Goal: Information Seeking & Learning: Learn about a topic

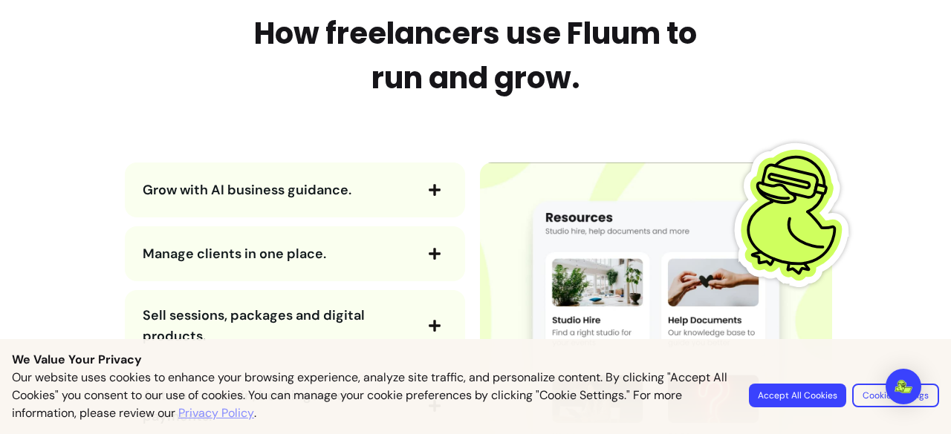
scroll to position [1591, 0]
click at [394, 198] on span "Grow with AI business guidance." at bounding box center [278, 190] width 270 height 21
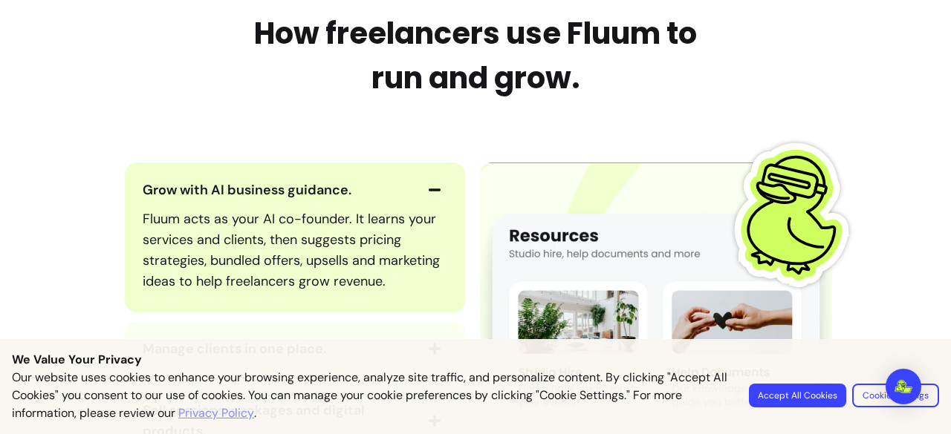
click at [394, 198] on span "Grow with AI business guidance." at bounding box center [278, 190] width 270 height 21
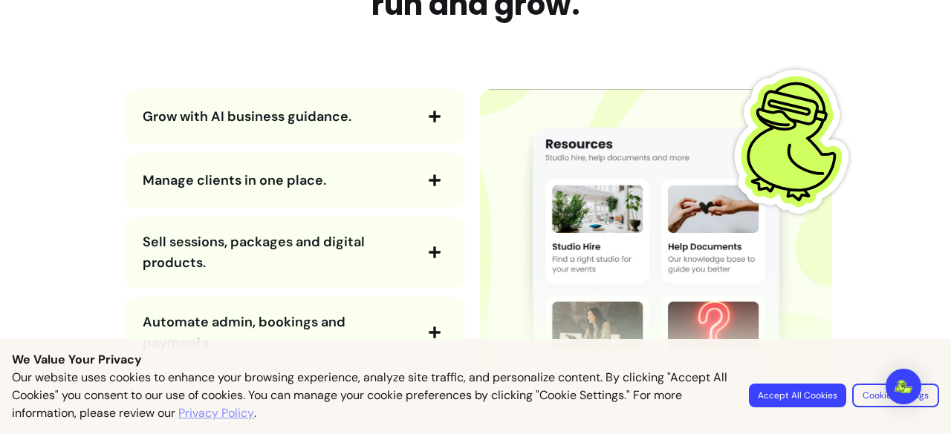
scroll to position [1667, 0]
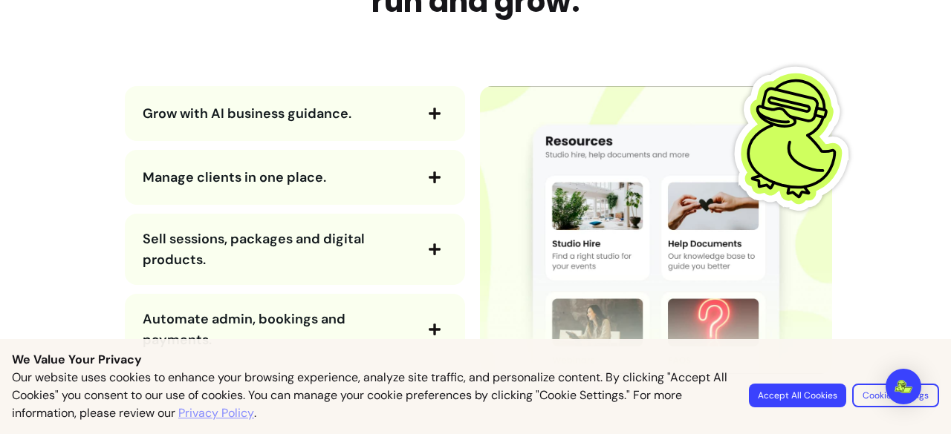
click at [395, 188] on button "Manage clients in one place." at bounding box center [295, 177] width 305 height 25
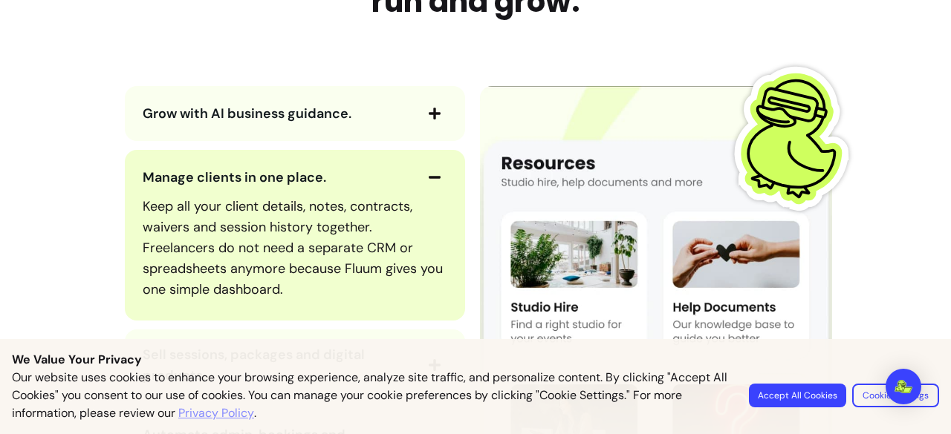
click at [395, 190] on div "Keep all your client details, notes, contracts, waivers and session history tog…" at bounding box center [295, 248] width 305 height 116
click at [431, 180] on icon "button" at bounding box center [434, 177] width 13 height 13
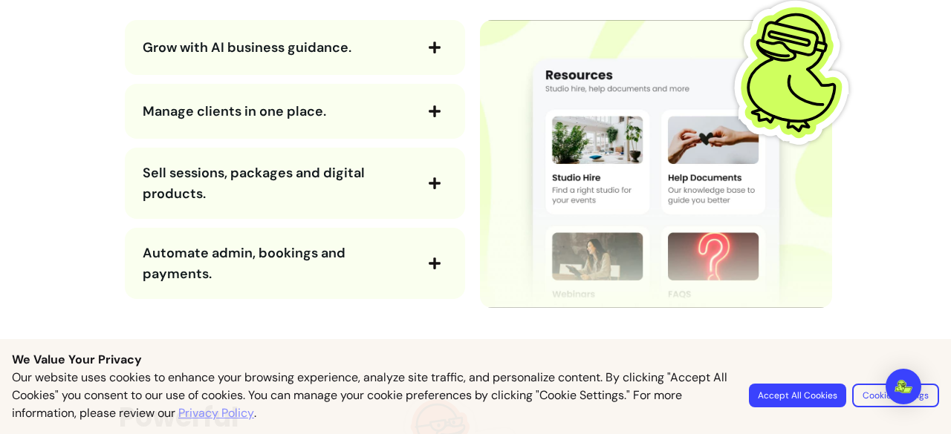
scroll to position [1735, 0]
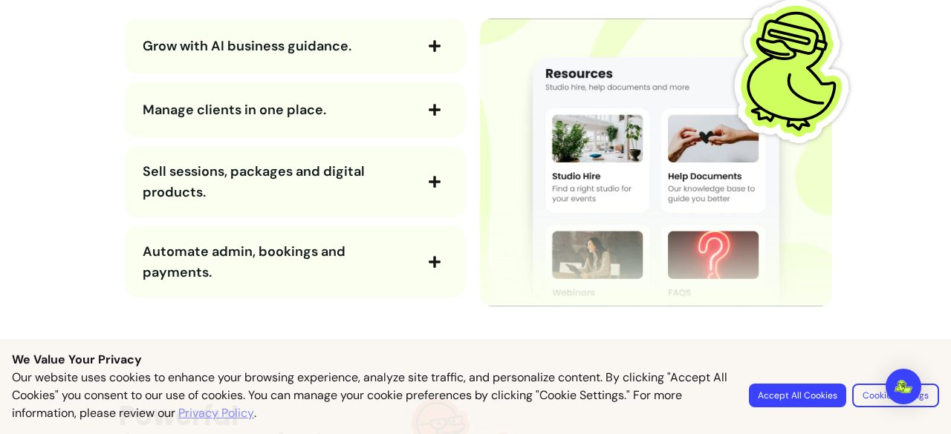
click at [431, 180] on icon "button" at bounding box center [435, 182] width 12 height 12
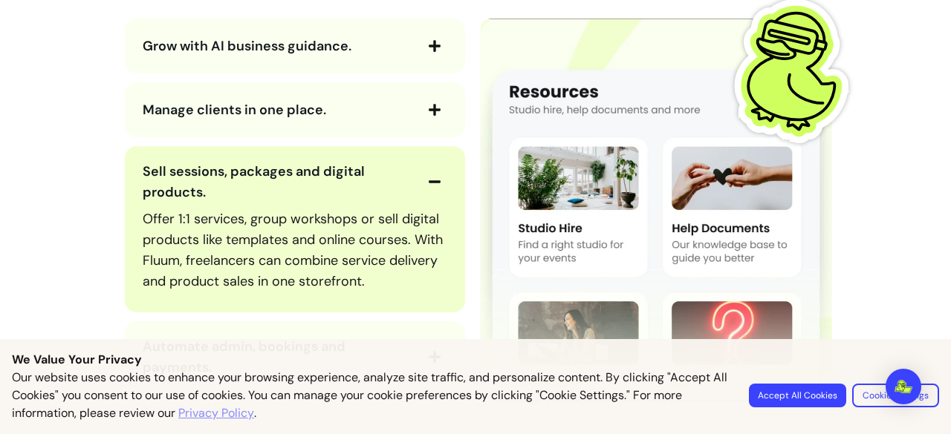
click at [431, 180] on icon "button" at bounding box center [435, 181] width 12 height 2
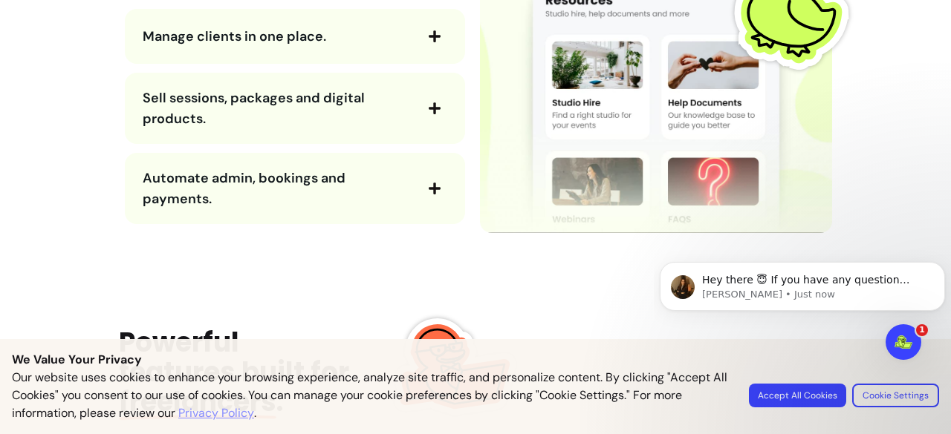
scroll to position [1813, 0]
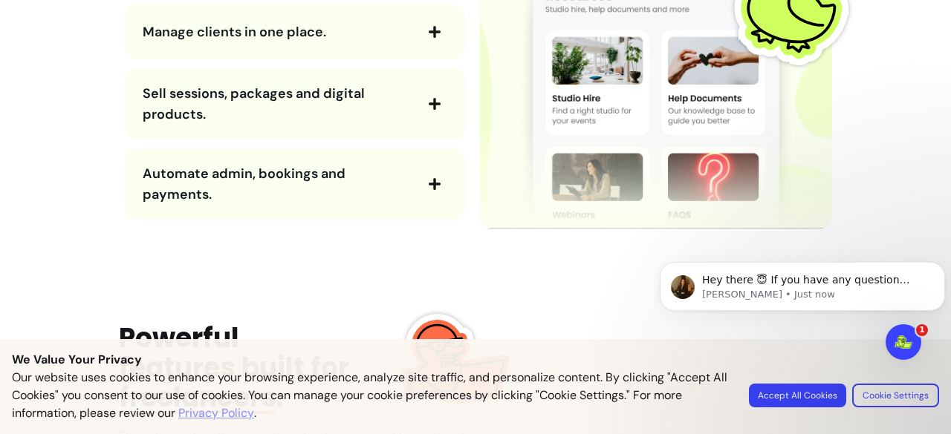
click at [431, 180] on icon "button" at bounding box center [434, 184] width 13 height 13
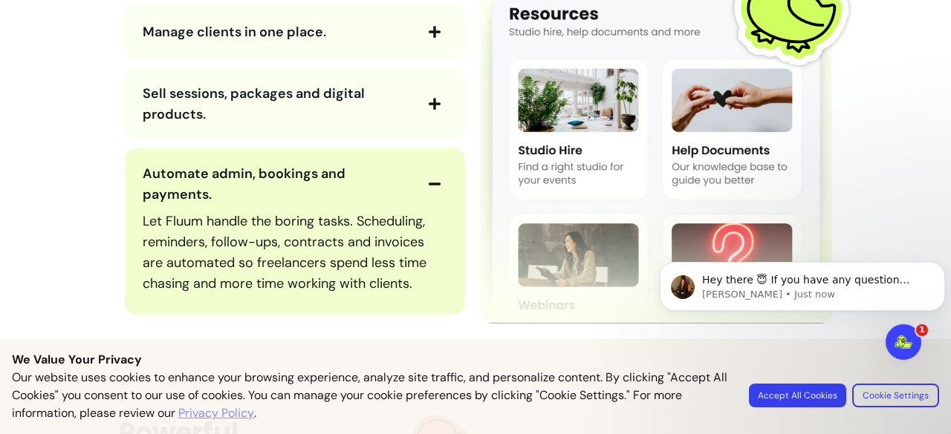
click at [431, 180] on icon "button" at bounding box center [434, 184] width 13 height 13
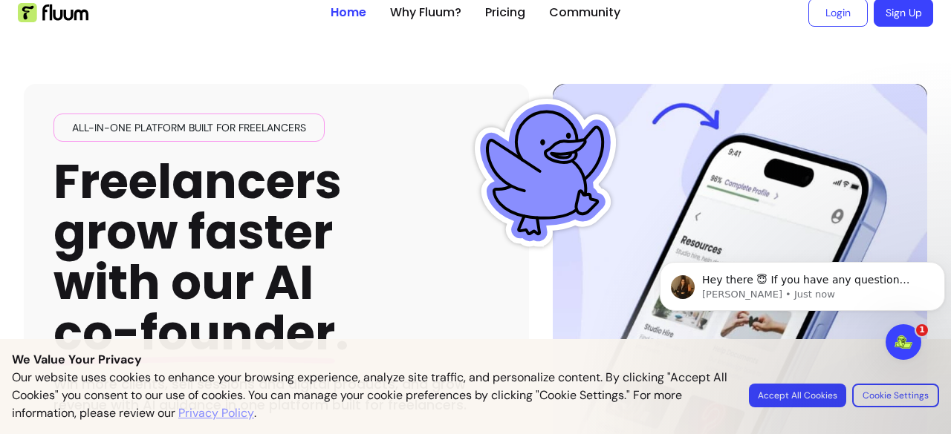
scroll to position [0, 0]
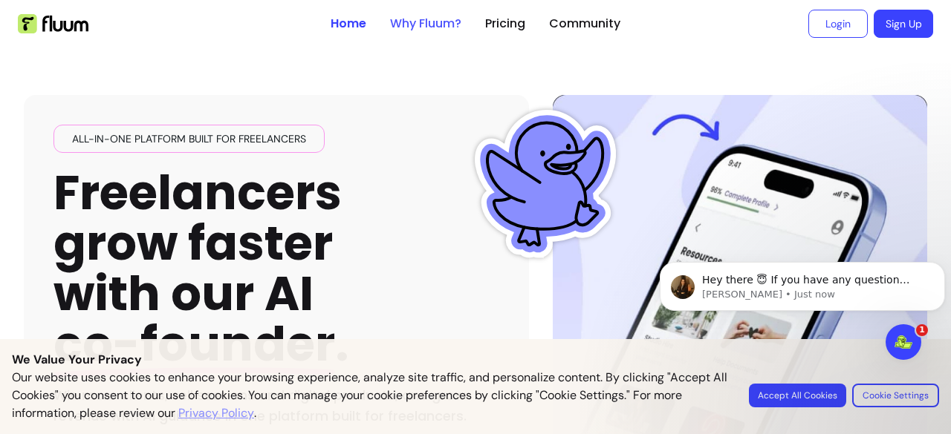
click at [425, 30] on link "Why Fluum?" at bounding box center [425, 24] width 71 height 18
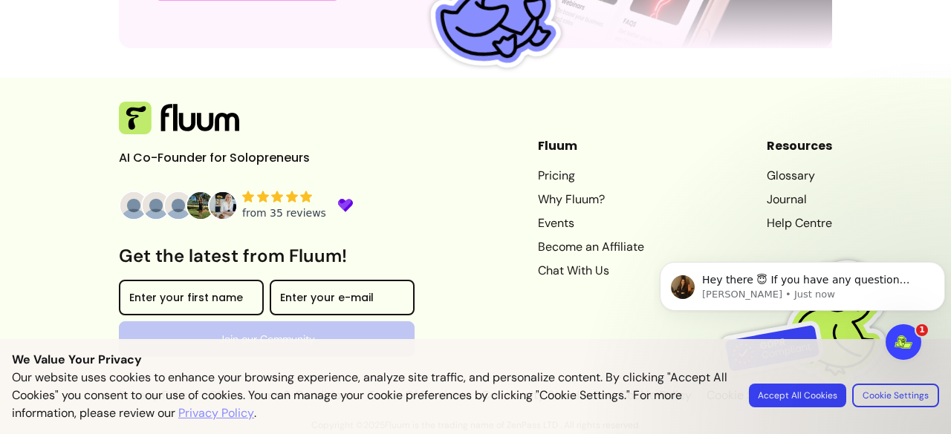
scroll to position [4755, 0]
click at [543, 179] on link "Pricing" at bounding box center [591, 176] width 106 height 18
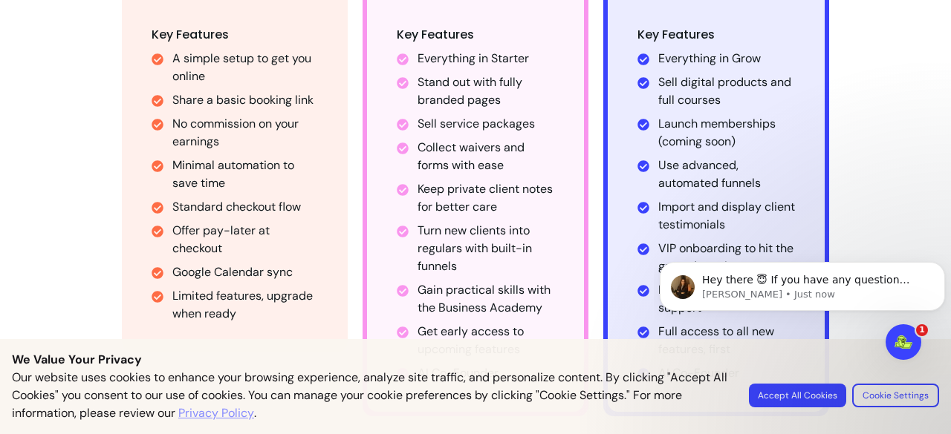
scroll to position [1174, 0]
